Goal: Check status: Check status

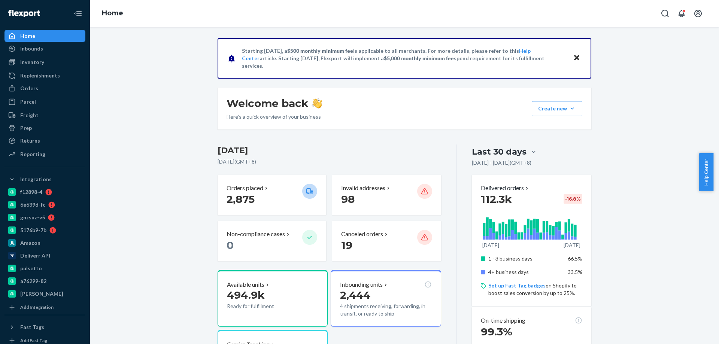
scroll to position [37, 0]
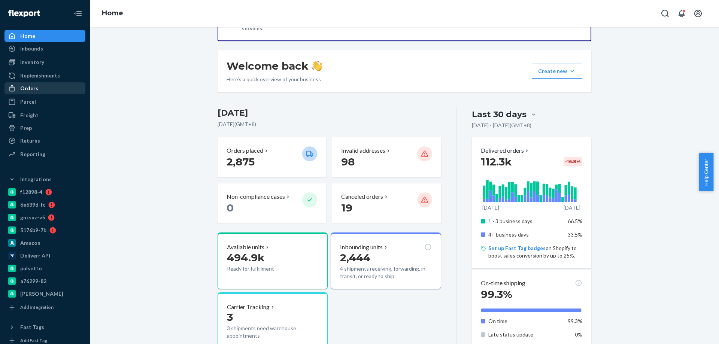
click at [29, 91] on div "Orders" at bounding box center [29, 88] width 18 height 7
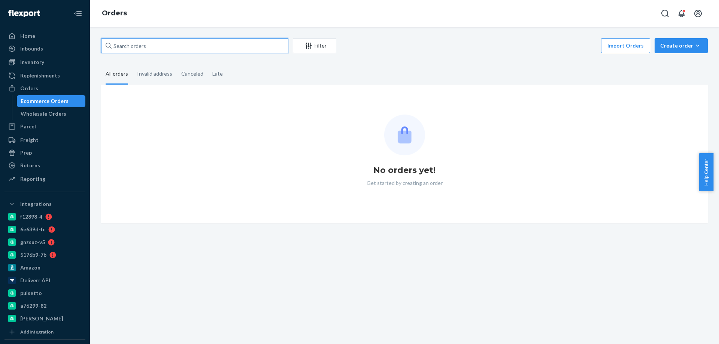
click at [127, 39] on input "text" at bounding box center [194, 45] width 187 height 15
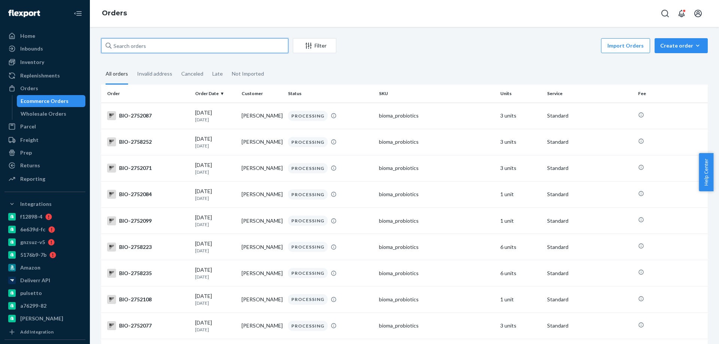
paste input "2603347"
type input "2603347"
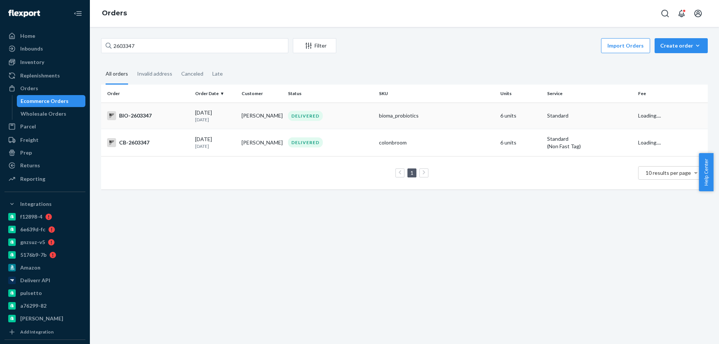
click at [175, 118] on div "BIO-2603347" at bounding box center [148, 115] width 82 height 9
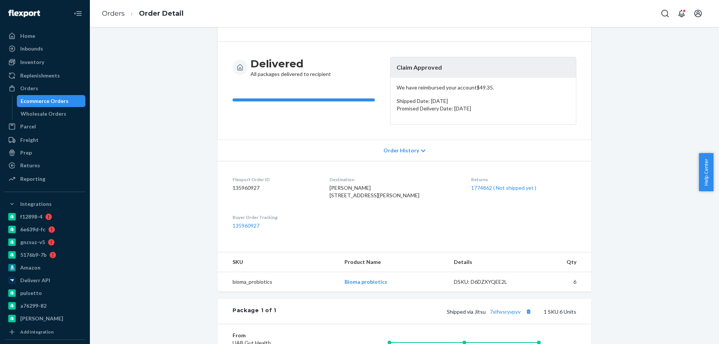
scroll to position [46, 0]
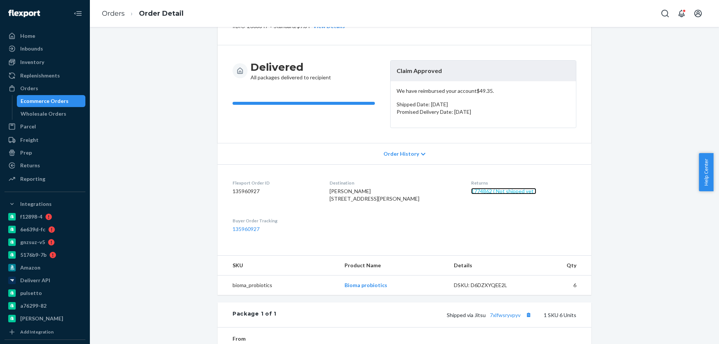
click at [504, 192] on link "1774862 ( Not shipped yet )" at bounding box center [503, 191] width 65 height 6
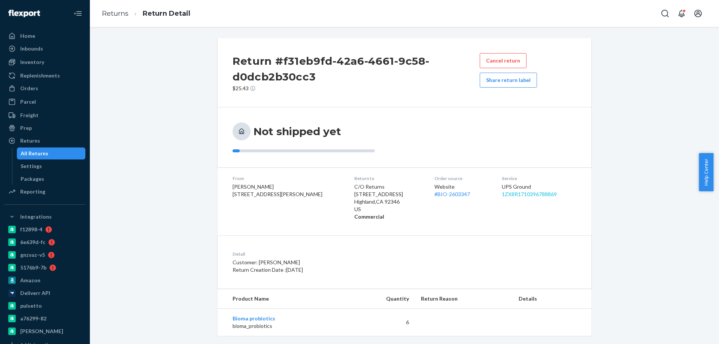
scroll to position [10, 0]
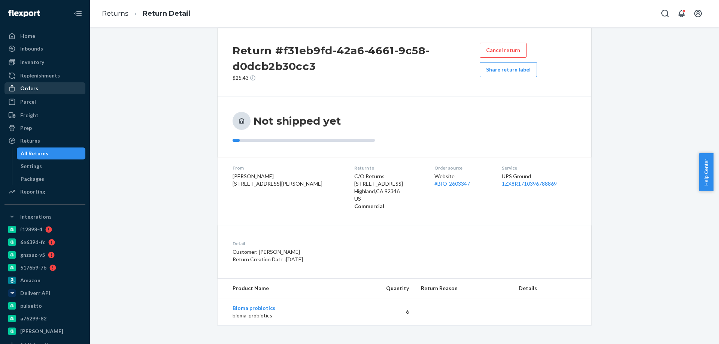
click at [37, 89] on div "Orders" at bounding box center [29, 88] width 18 height 7
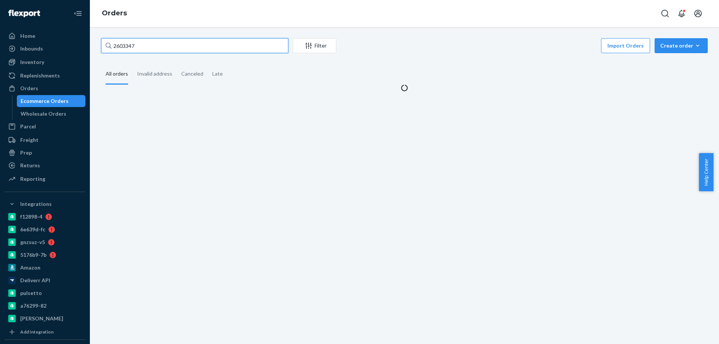
click at [124, 49] on input "2603347" at bounding box center [194, 45] width 187 height 15
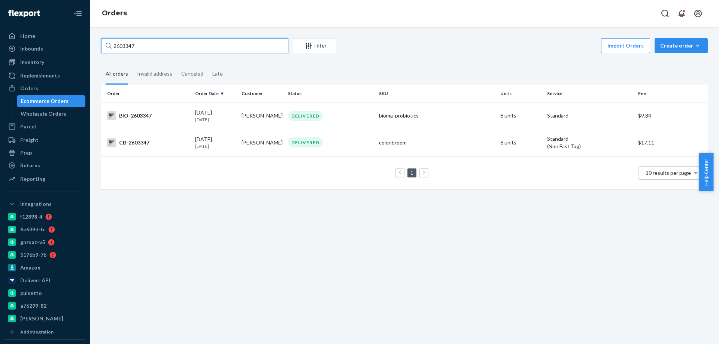
paste input "775704"
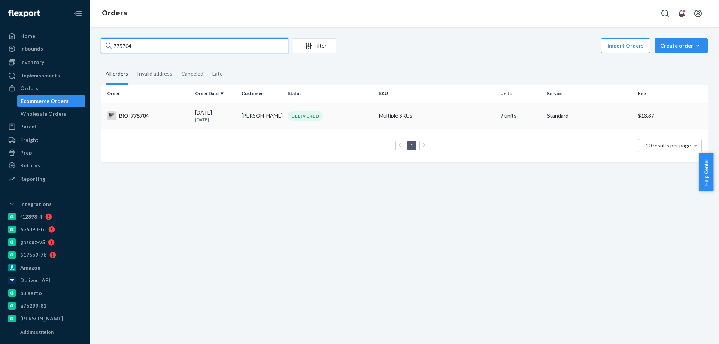
type input "775704"
click at [170, 118] on div "BIO-775704" at bounding box center [148, 115] width 82 height 9
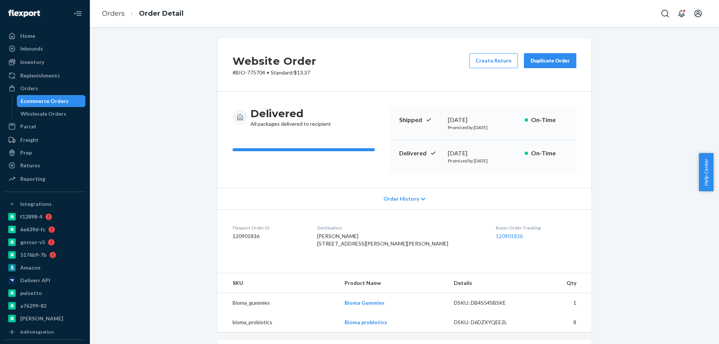
scroll to position [112, 0]
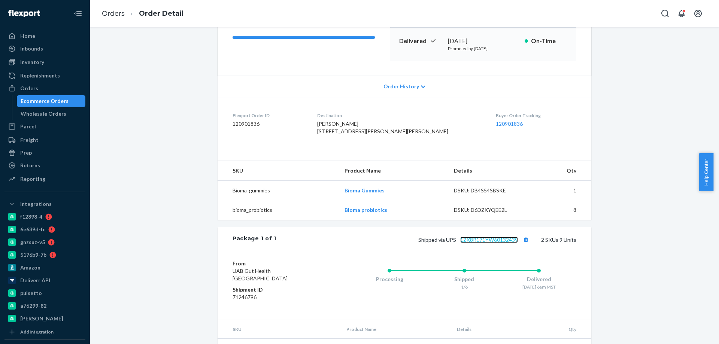
click at [495, 243] on link "1ZX8R171YW60132439" at bounding box center [489, 240] width 58 height 6
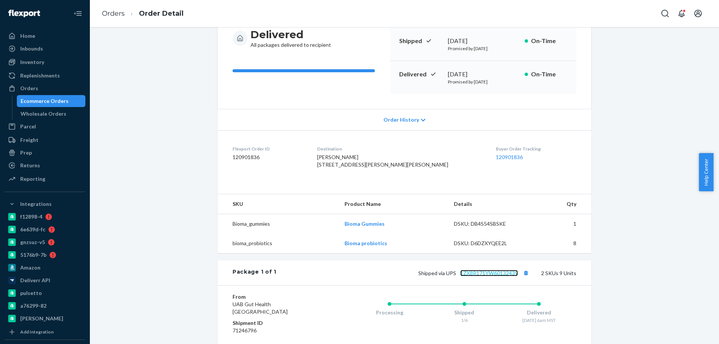
scroll to position [37, 0]
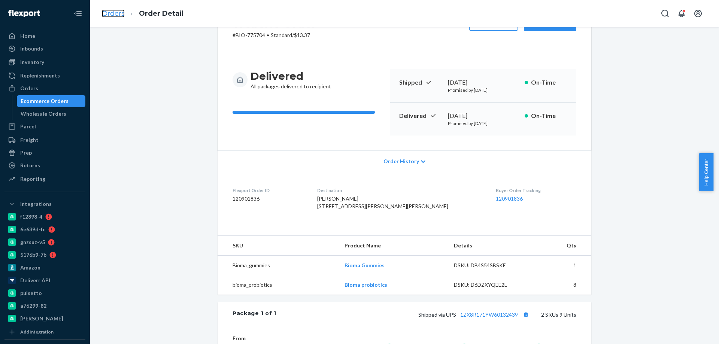
click at [111, 14] on link "Orders" at bounding box center [113, 13] width 23 height 8
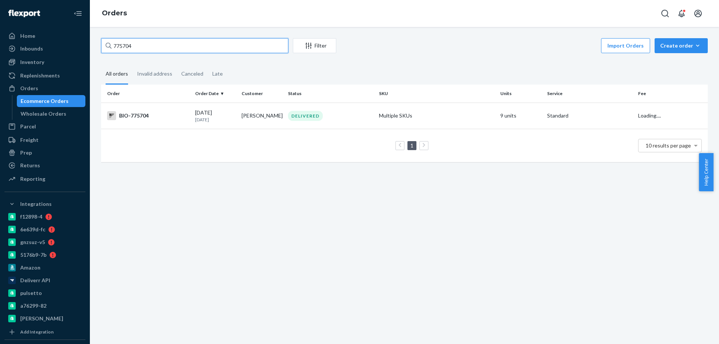
click at [128, 46] on input "775704" at bounding box center [194, 45] width 187 height 15
paste input "2722202"
type input "2722202"
click at [169, 119] on div "BIO-2722202" at bounding box center [148, 115] width 82 height 9
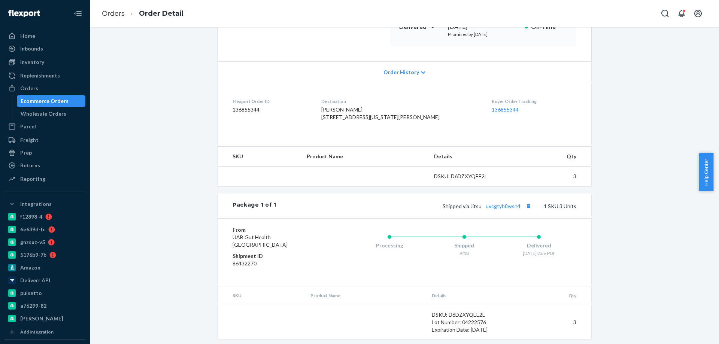
scroll to position [146, 0]
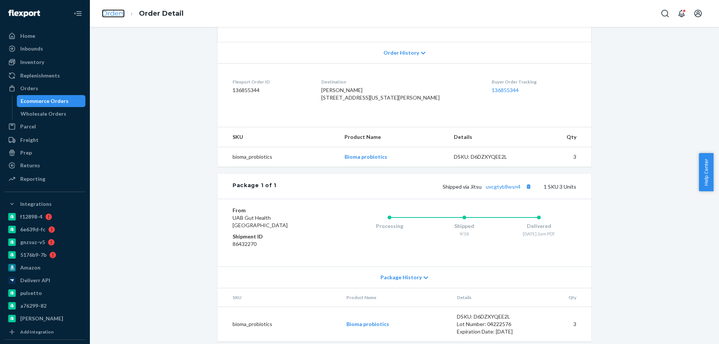
click at [111, 12] on link "Orders" at bounding box center [113, 13] width 23 height 8
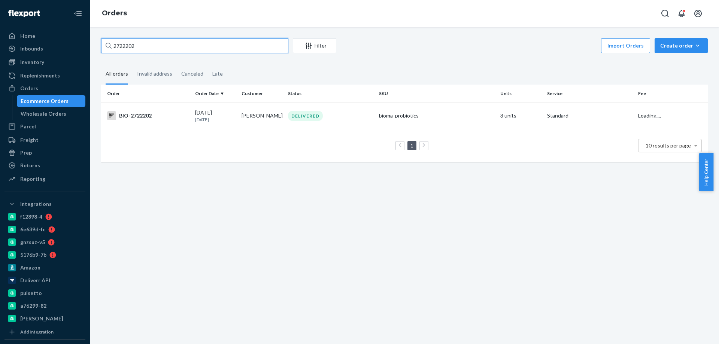
click at [136, 47] on input "2722202" at bounding box center [194, 45] width 187 height 15
paste input "112837"
type input "2112837"
click at [172, 114] on div "BIO-2112837" at bounding box center [148, 115] width 82 height 9
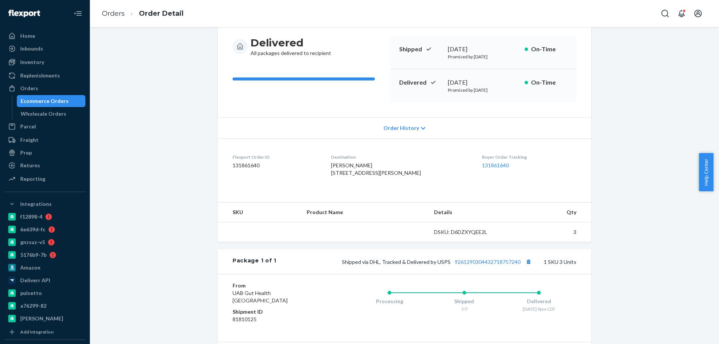
scroll to position [150, 0]
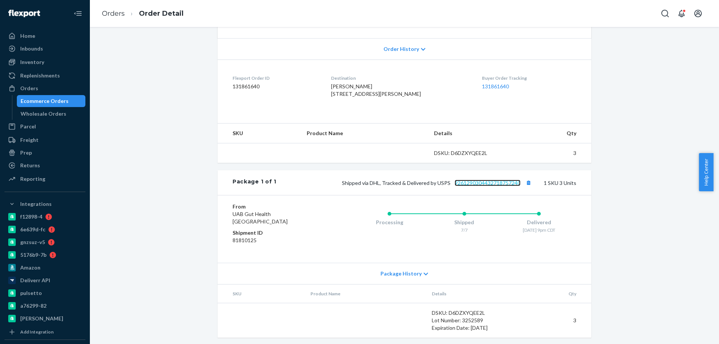
click at [488, 186] on link "9261290304432718757240" at bounding box center [488, 183] width 66 height 6
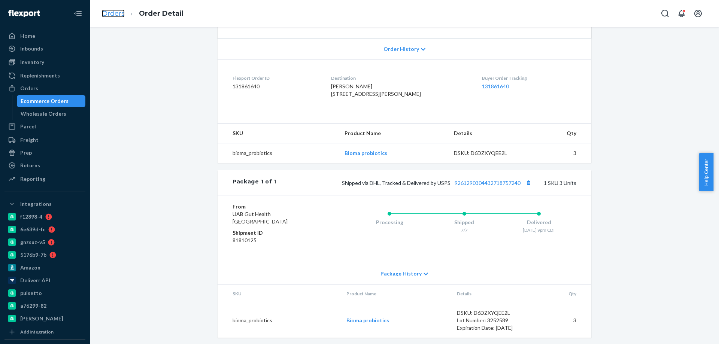
click at [113, 13] on link "Orders" at bounding box center [113, 13] width 23 height 8
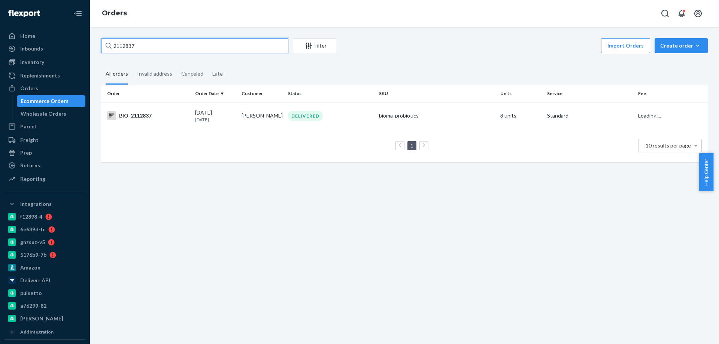
click at [127, 43] on input "2112837" at bounding box center [194, 45] width 187 height 15
paste input "539298"
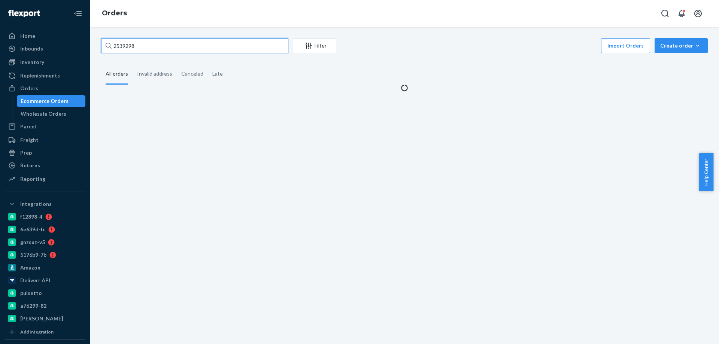
type input "2539298"
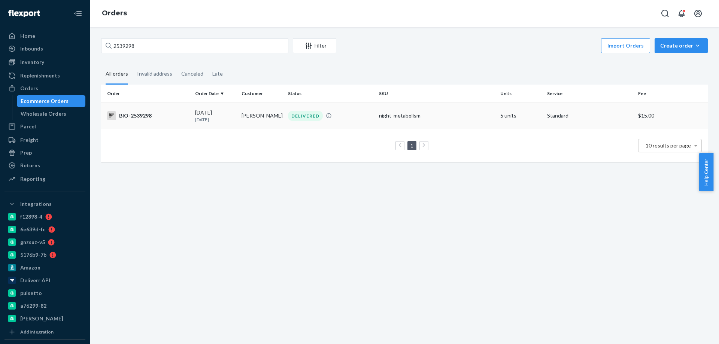
click at [192, 120] on td "[DATE] [DATE]" at bounding box center [215, 116] width 46 height 26
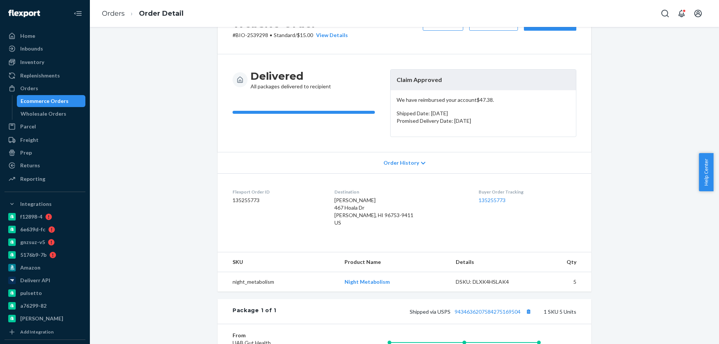
scroll to position [150, 0]
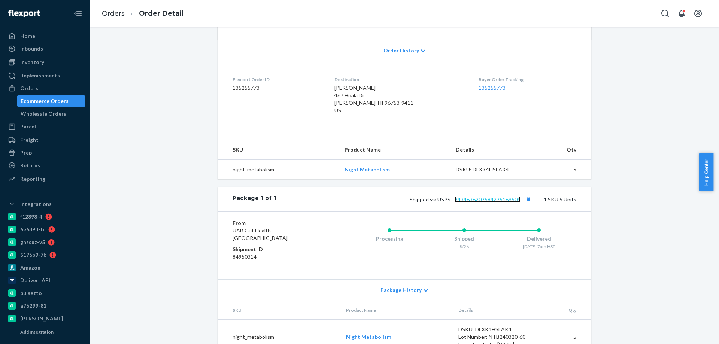
click at [486, 198] on link "9434636207584275169504" at bounding box center [488, 199] width 66 height 6
click at [113, 12] on link "Orders" at bounding box center [113, 13] width 23 height 8
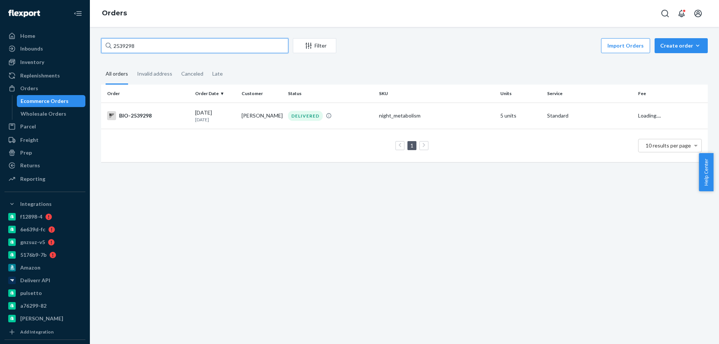
click at [128, 47] on input "2539298" at bounding box center [194, 45] width 187 height 15
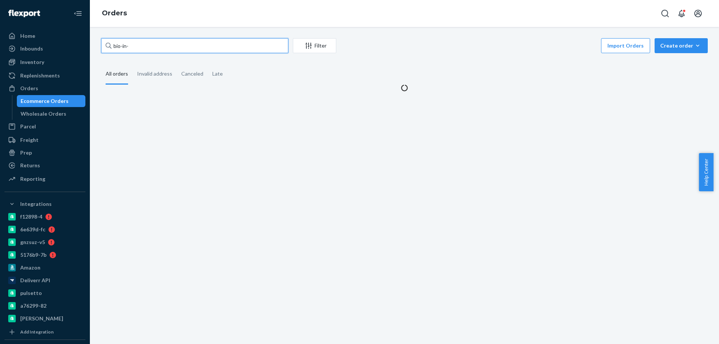
paste input "16601"
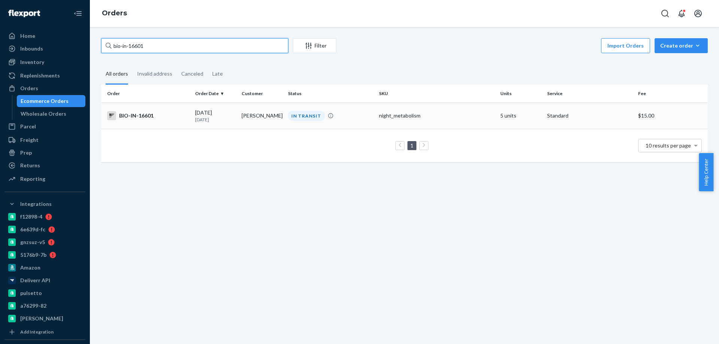
type input "bio-in-16601"
click at [183, 121] on td "BIO-IN-16601" at bounding box center [146, 116] width 91 height 26
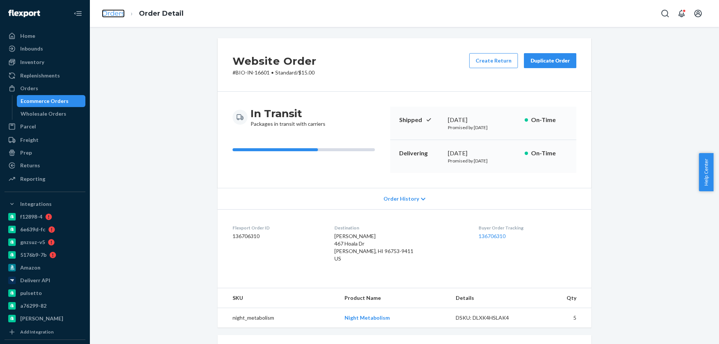
click at [115, 13] on link "Orders" at bounding box center [113, 13] width 23 height 8
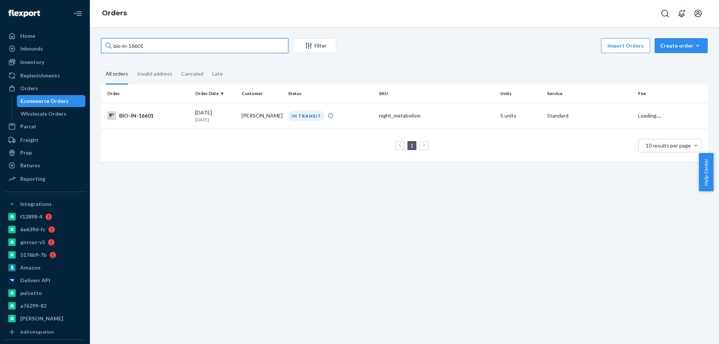
click at [139, 47] on input "bio-in-16601" at bounding box center [194, 45] width 187 height 15
paste input "2418958"
click at [142, 39] on input "2418958" at bounding box center [194, 45] width 187 height 15
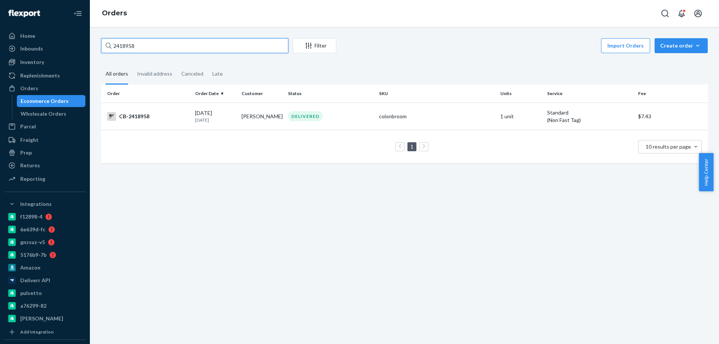
click at [141, 44] on input "2418958" at bounding box center [194, 45] width 187 height 15
paste input "60"
type input "2418960"
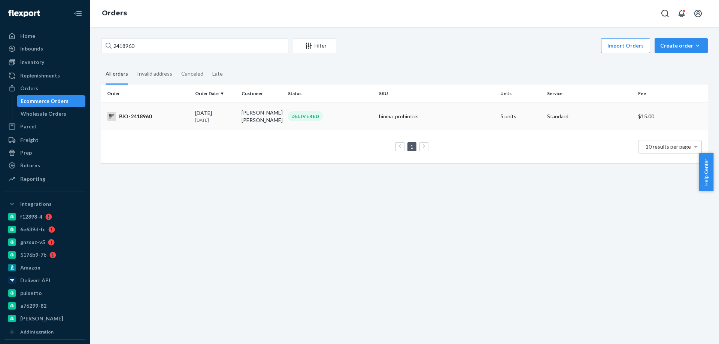
click at [176, 113] on div "BIO-2418960" at bounding box center [148, 116] width 82 height 9
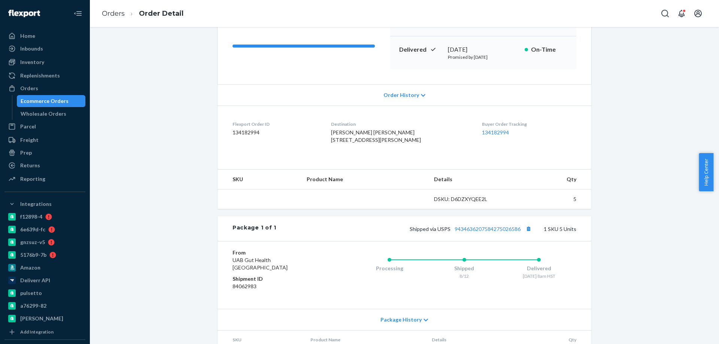
scroll to position [112, 0]
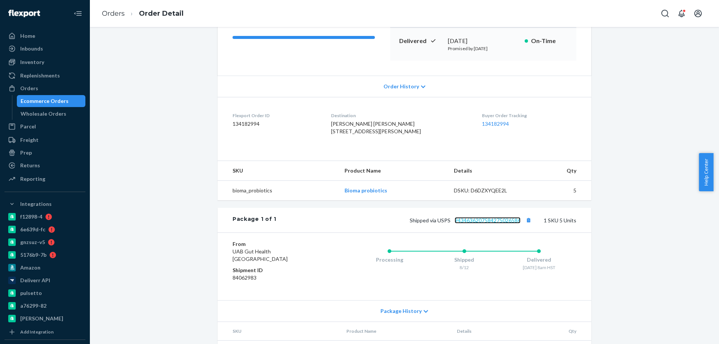
click at [478, 224] on link "9434636207584275026586" at bounding box center [488, 220] width 66 height 6
click at [112, 12] on link "Orders" at bounding box center [113, 13] width 23 height 8
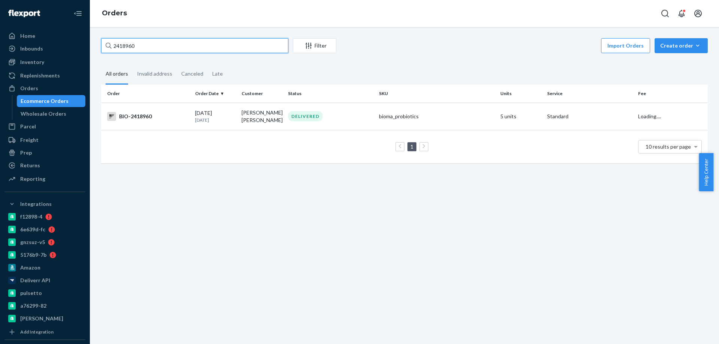
click at [142, 46] on input "2418960" at bounding box center [194, 45] width 187 height 15
paste input "728775"
type input "2728775"
click at [175, 121] on div "BIO-2728775" at bounding box center [148, 116] width 82 height 9
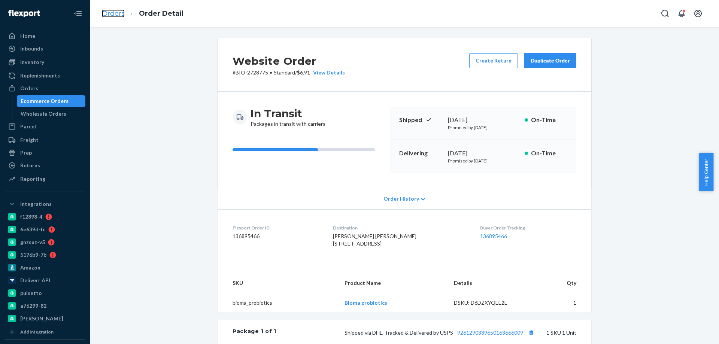
click at [116, 12] on link "Orders" at bounding box center [113, 13] width 23 height 8
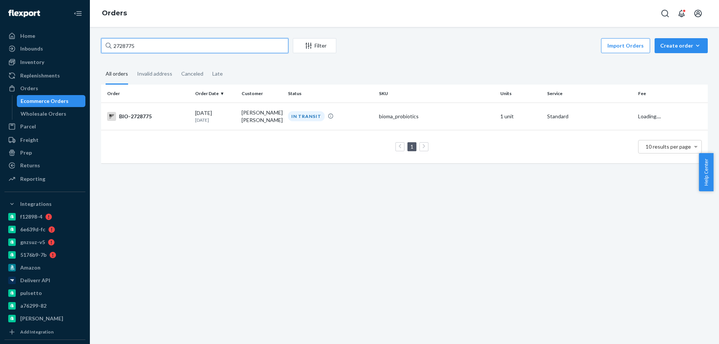
click at [137, 46] on input "2728775" at bounding box center [194, 45] width 187 height 15
paste input "4729"
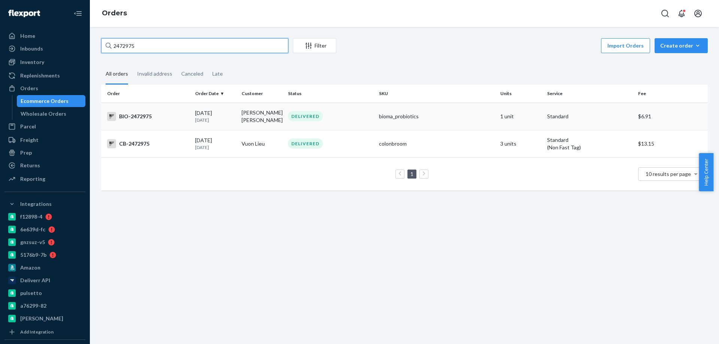
type input "2472975"
click at [171, 120] on div "BIO-2472975" at bounding box center [148, 116] width 82 height 9
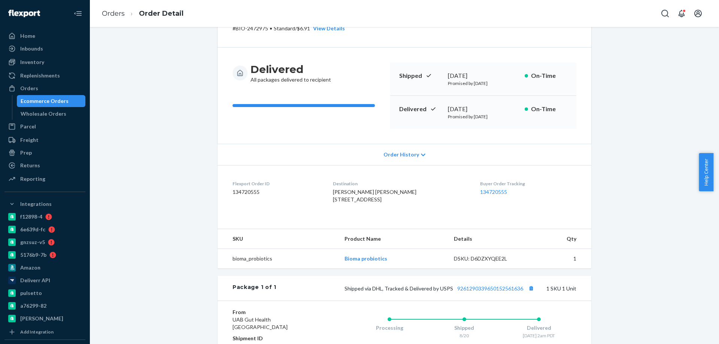
scroll to position [112, 0]
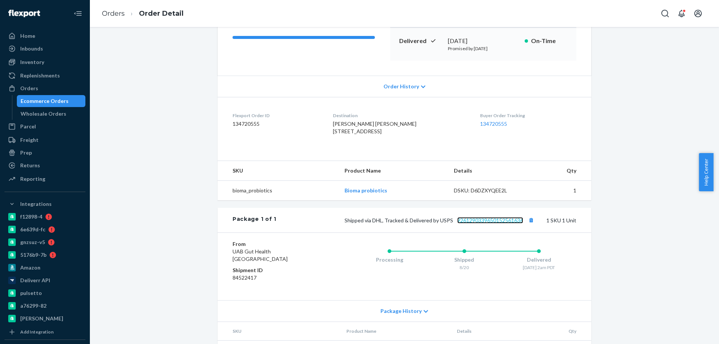
click at [498, 224] on link "9261290339650152561636" at bounding box center [490, 220] width 66 height 6
click at [107, 15] on link "Orders" at bounding box center [113, 13] width 23 height 8
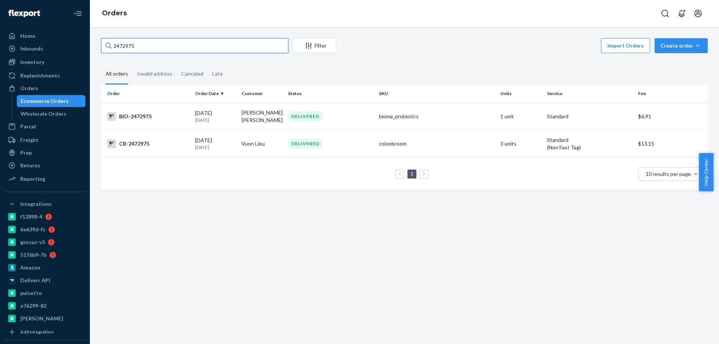
click at [148, 47] on input "2472975" at bounding box center [194, 45] width 187 height 15
paste input "7287"
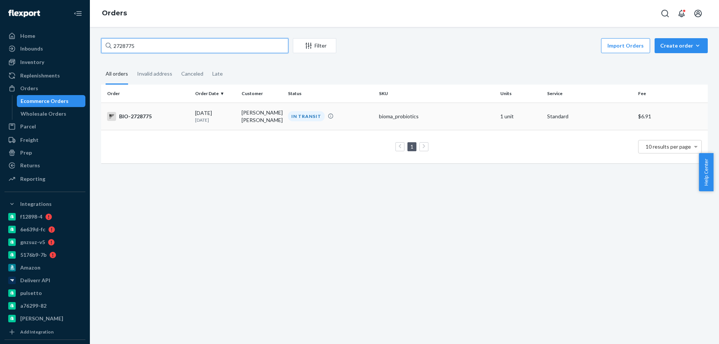
type input "2728775"
click at [185, 115] on div "BIO-2728775" at bounding box center [148, 116] width 82 height 9
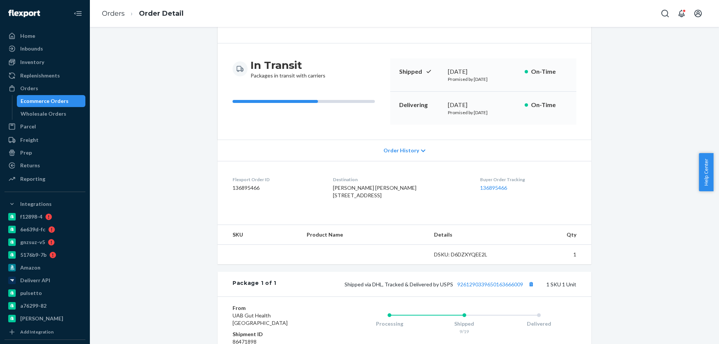
scroll to position [112, 0]
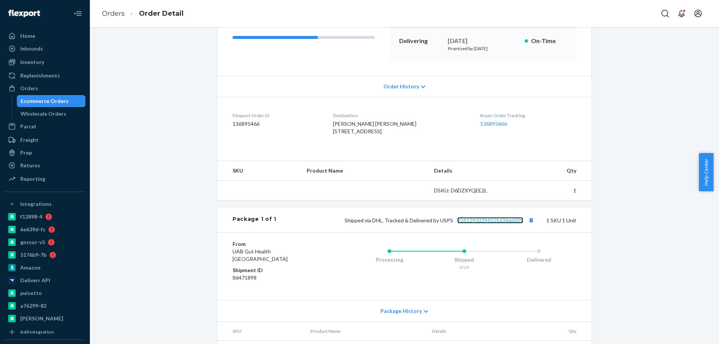
click at [488, 224] on link "9261290339650163666009" at bounding box center [490, 220] width 66 height 6
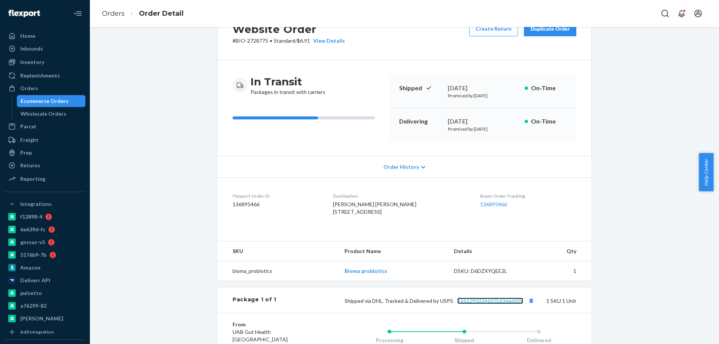
scroll to position [0, 0]
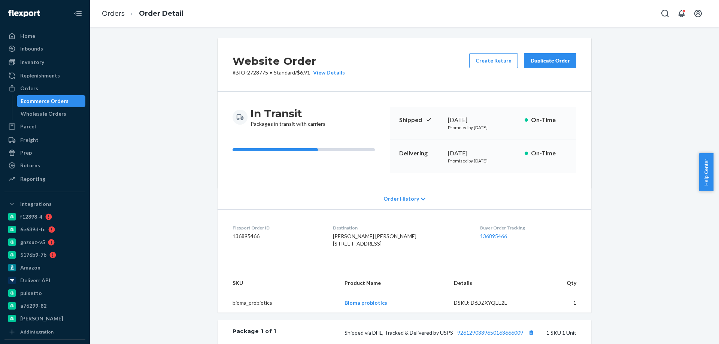
click at [253, 72] on p "# BIO-2728775 • Standard / $6.91 View Details" at bounding box center [289, 72] width 112 height 7
copy p "2728775"
click at [115, 13] on link "Orders" at bounding box center [113, 13] width 23 height 8
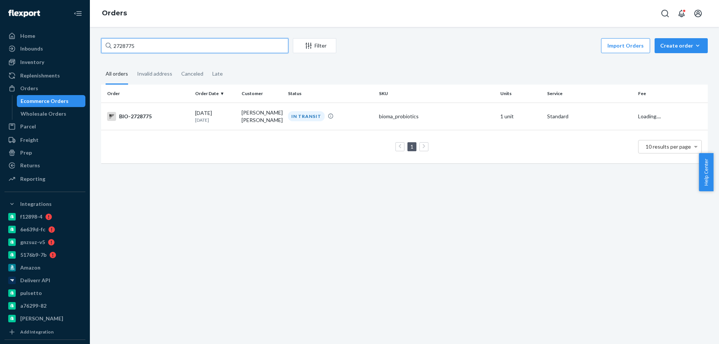
click at [132, 49] on input "2728775" at bounding box center [194, 45] width 187 height 15
paste input "591956"
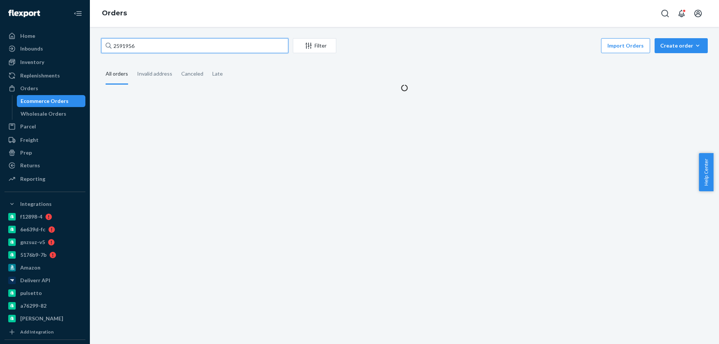
type input "2591956"
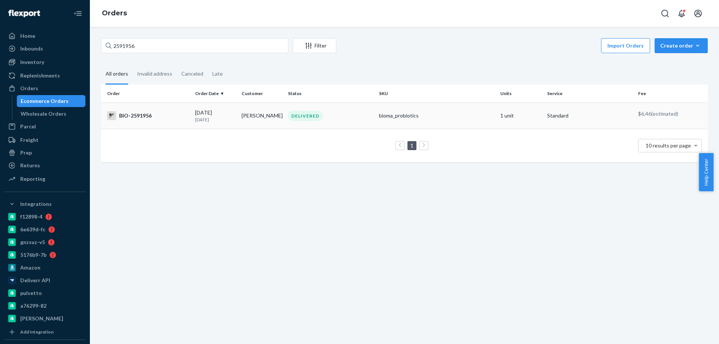
click at [181, 115] on div "BIO-2591956" at bounding box center [148, 115] width 82 height 9
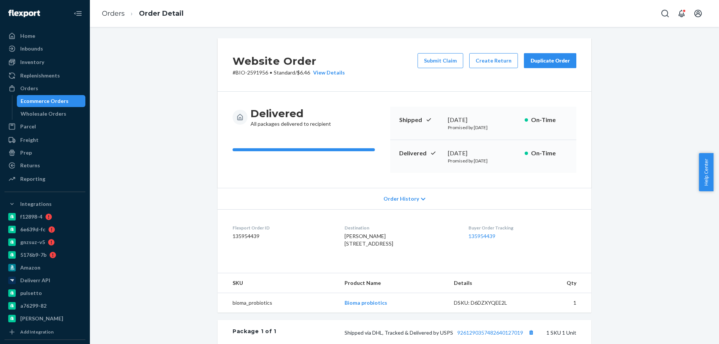
scroll to position [150, 0]
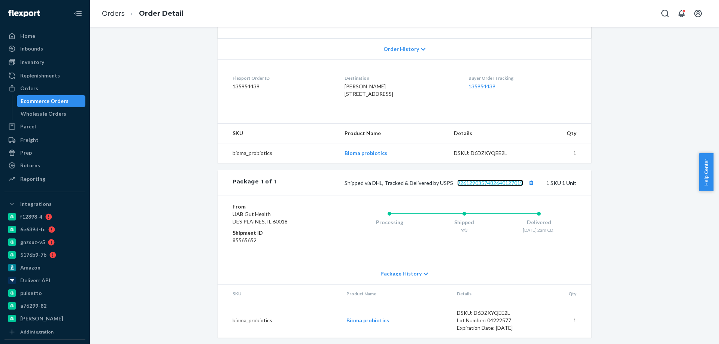
click at [495, 186] on link "9261290357482640127019" at bounding box center [490, 183] width 66 height 6
